Goal: Information Seeking & Learning: Check status

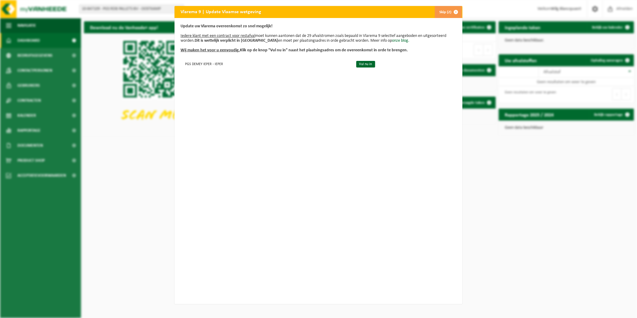
click at [442, 11] on button "Skip (2)" at bounding box center [447, 12] width 27 height 12
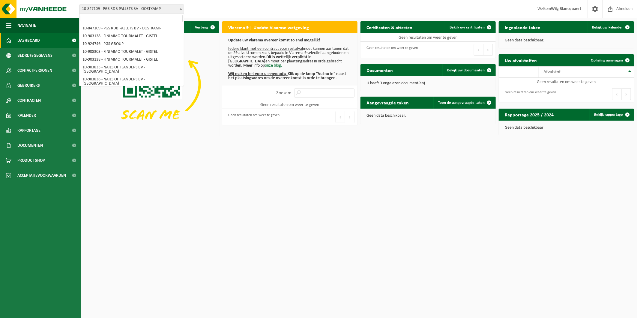
click at [152, 6] on span "10-847109 - PGS RDB PALLETS BV - OOSTKAMP" at bounding box center [131, 9] width 104 height 8
select select "712"
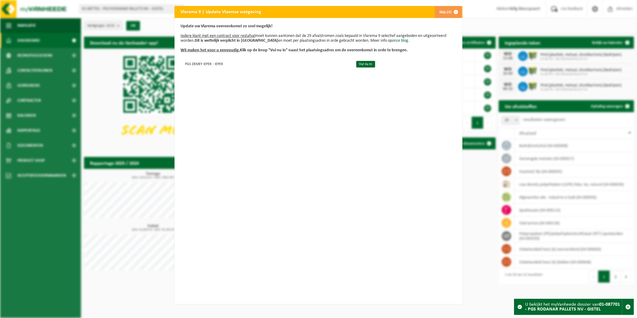
drag, startPoint x: 444, startPoint y: 9, endPoint x: 441, endPoint y: 10, distance: 3.1
click at [444, 9] on button "Skip (3)" at bounding box center [447, 12] width 27 height 12
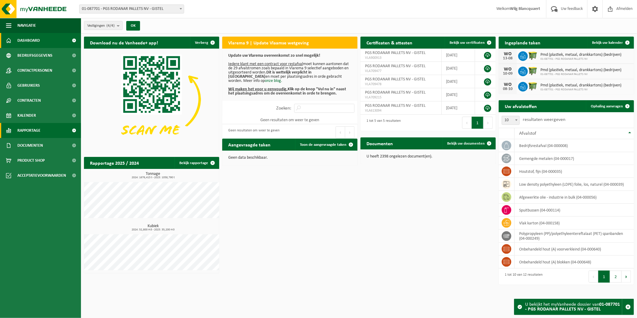
click at [43, 128] on link "Rapportage" at bounding box center [40, 130] width 81 height 15
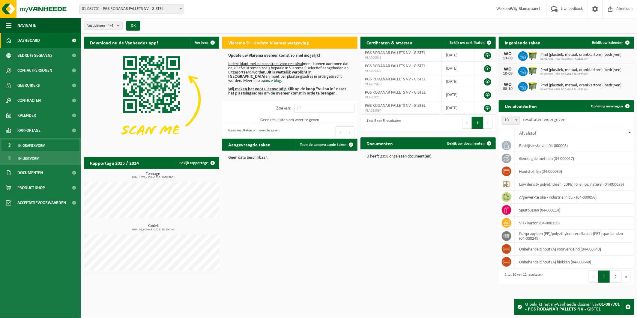
click at [46, 147] on link "In grafiekvorm" at bounding box center [40, 144] width 78 height 11
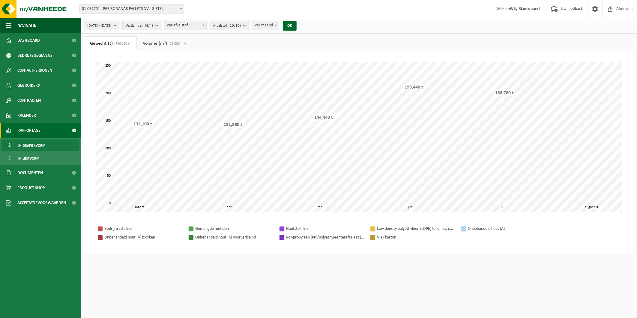
click at [43, 156] on link "In lijstvorm" at bounding box center [40, 157] width 78 height 11
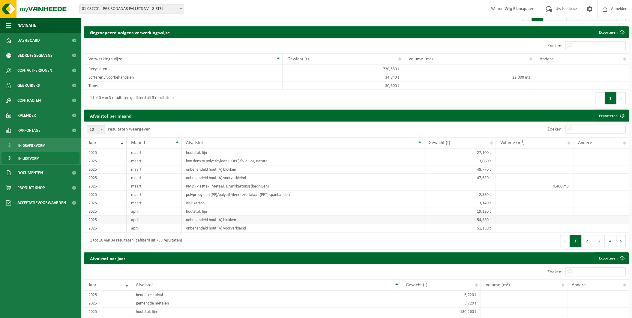
scroll to position [233, 0]
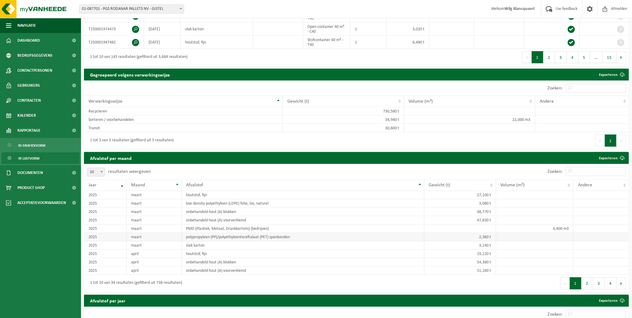
click at [278, 235] on td "polypropyleen (PP)/polyethyleentereftalaat (PET) spanbanden" at bounding box center [303, 237] width 243 height 8
click at [449, 254] on td "19,120 t" at bounding box center [460, 254] width 72 height 8
click at [469, 243] on td "3,140 t" at bounding box center [460, 245] width 72 height 8
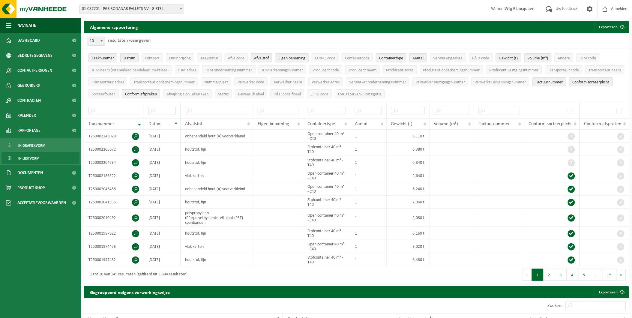
scroll to position [0, 0]
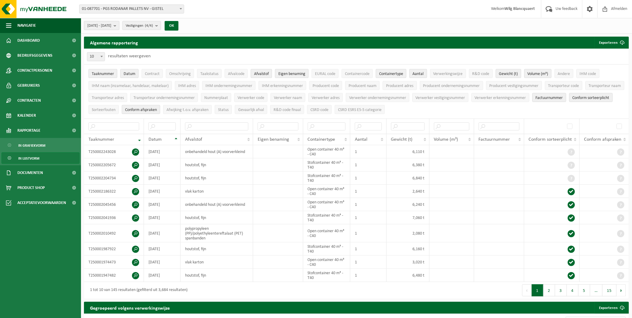
click at [111, 23] on span "[DATE] - [DATE]" at bounding box center [99, 25] width 24 height 9
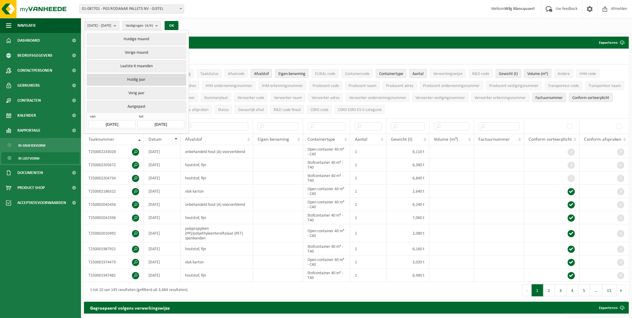
click at [140, 79] on button "Huidig jaar" at bounding box center [136, 80] width 99 height 12
type input "[DATE]"
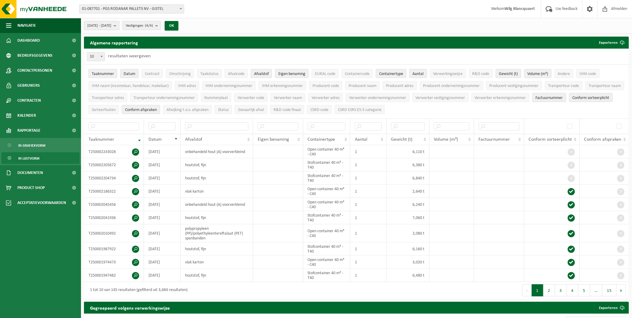
click at [119, 28] on button "[DATE] - [DATE]" at bounding box center [101, 25] width 35 height 9
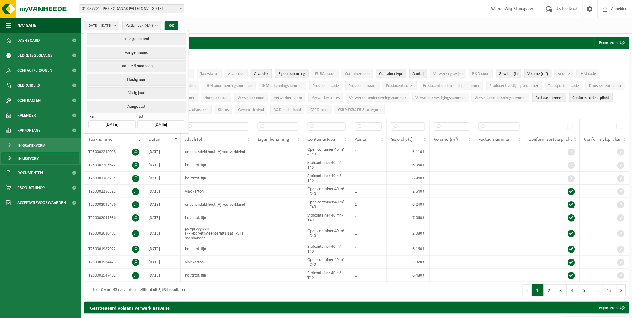
click at [285, 28] on div "[DATE] - [DATE] Huidige maand Vorige maand Laatste 6 maanden Huidig jaar Vorig …" at bounding box center [356, 26] width 551 height 16
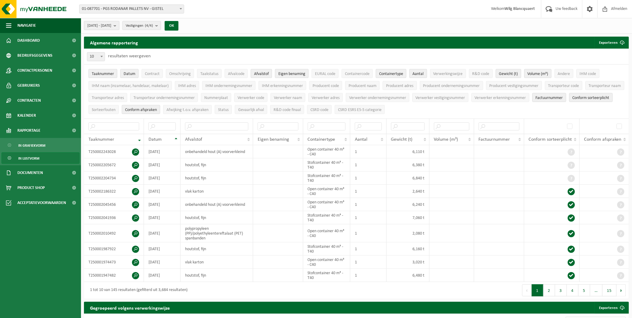
click at [111, 22] on span "[DATE] - [DATE]" at bounding box center [99, 25] width 24 height 9
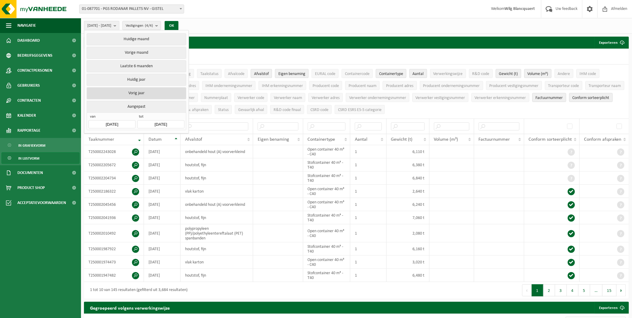
click at [155, 92] on button "Vorig jaar" at bounding box center [136, 93] width 99 height 12
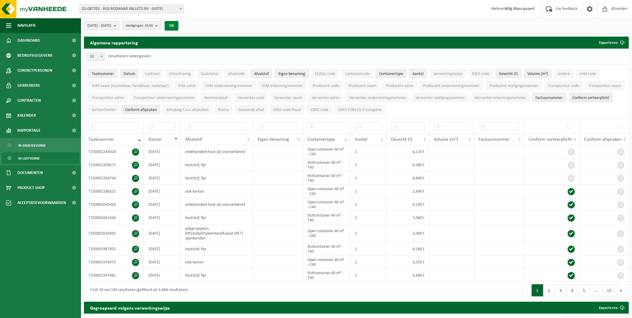
click at [178, 22] on button "OK" at bounding box center [172, 26] width 14 height 10
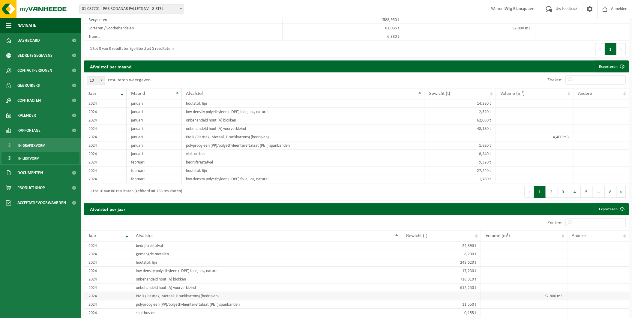
scroll to position [300, 0]
